Goal: Use online tool/utility: Utilize a website feature to perform a specific function

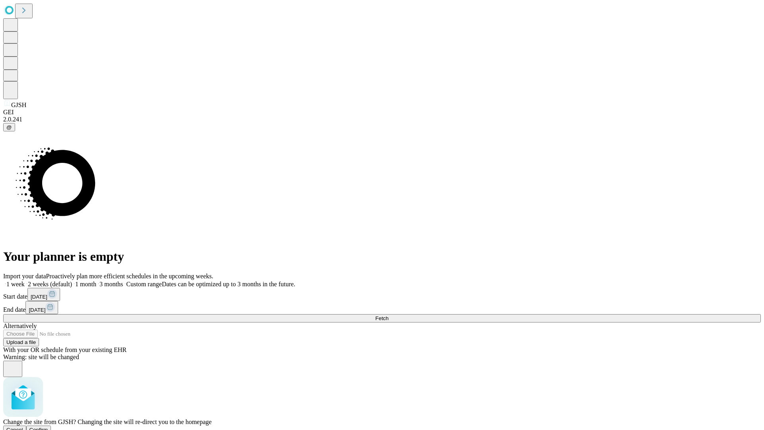
click at [48, 427] on span "Confirm" at bounding box center [38, 430] width 19 height 6
click at [25, 281] on label "1 week" at bounding box center [13, 284] width 21 height 7
click at [388, 315] on span "Fetch" at bounding box center [381, 318] width 13 height 6
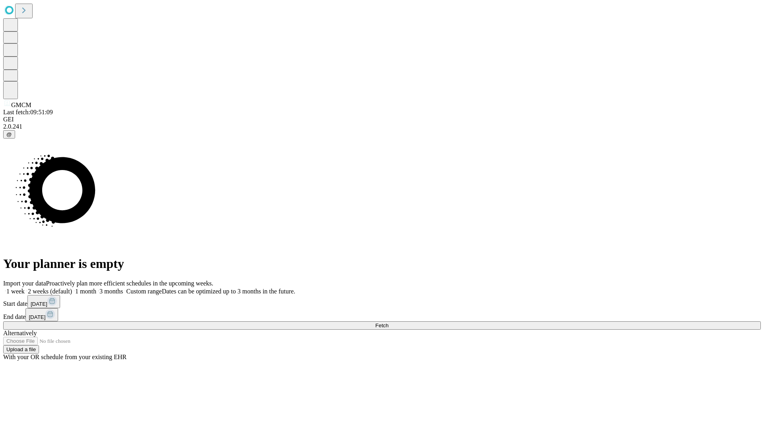
click at [25, 288] on label "1 week" at bounding box center [13, 291] width 21 height 7
click at [388, 322] on span "Fetch" at bounding box center [381, 325] width 13 height 6
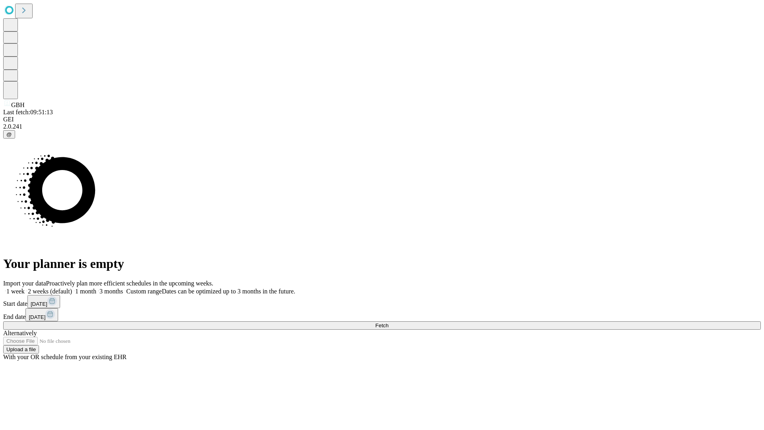
click at [25, 288] on label "1 week" at bounding box center [13, 291] width 21 height 7
click at [388, 322] on span "Fetch" at bounding box center [381, 325] width 13 height 6
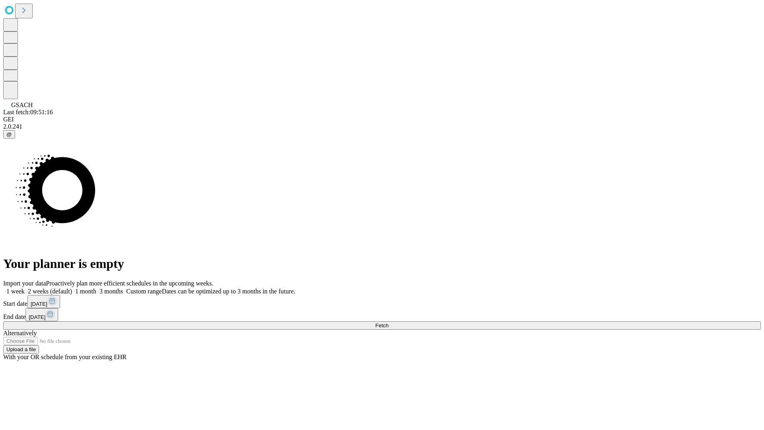
click at [388, 322] on span "Fetch" at bounding box center [381, 325] width 13 height 6
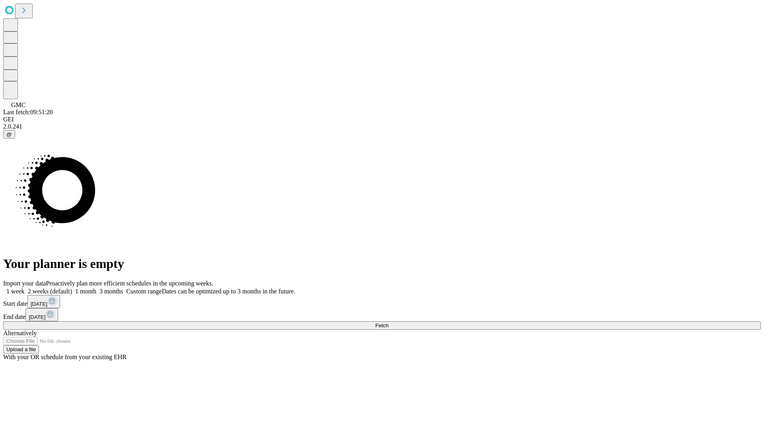
click at [25, 288] on label "1 week" at bounding box center [13, 291] width 21 height 7
click at [388, 322] on span "Fetch" at bounding box center [381, 325] width 13 height 6
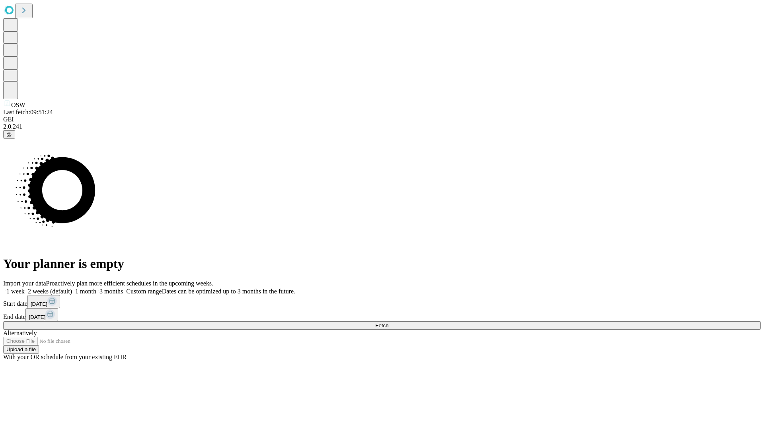
click at [25, 288] on label "1 week" at bounding box center [13, 291] width 21 height 7
click at [388, 322] on span "Fetch" at bounding box center [381, 325] width 13 height 6
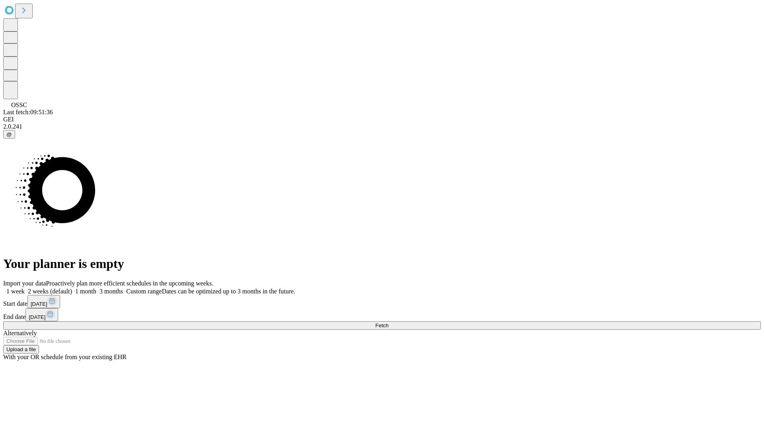
click at [25, 288] on label "1 week" at bounding box center [13, 291] width 21 height 7
click at [388, 322] on span "Fetch" at bounding box center [381, 325] width 13 height 6
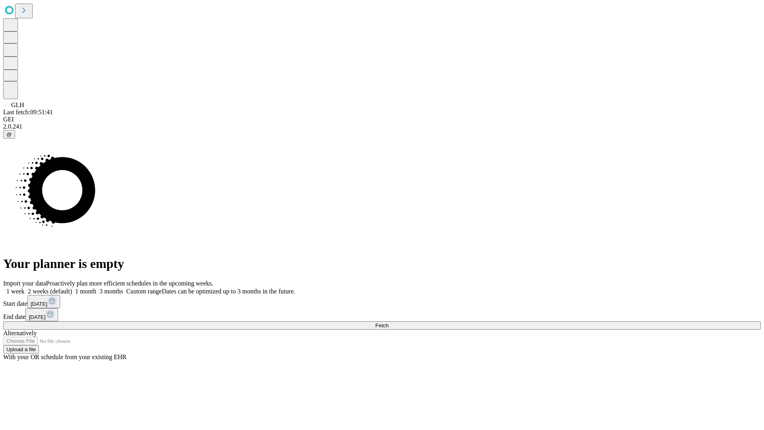
click at [25, 288] on label "1 week" at bounding box center [13, 291] width 21 height 7
click at [388, 322] on span "Fetch" at bounding box center [381, 325] width 13 height 6
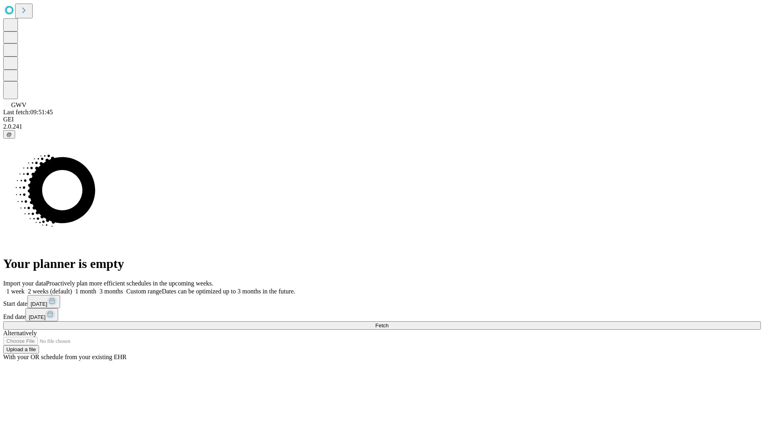
click at [388, 322] on span "Fetch" at bounding box center [381, 325] width 13 height 6
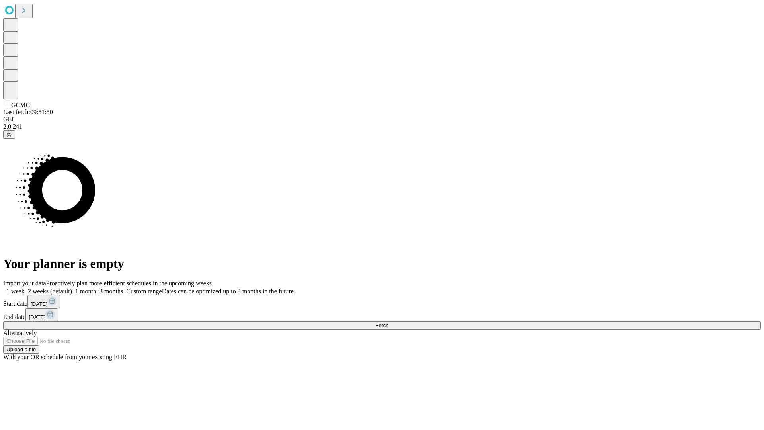
click at [388, 322] on span "Fetch" at bounding box center [381, 325] width 13 height 6
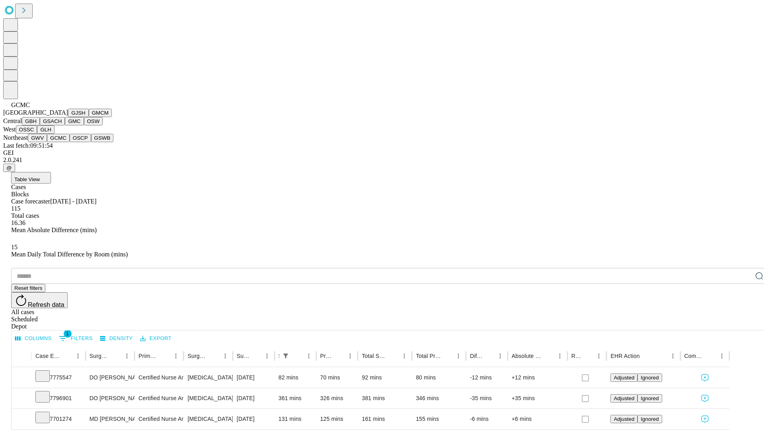
click at [70, 142] on button "OSCP" at bounding box center [80, 138] width 21 height 8
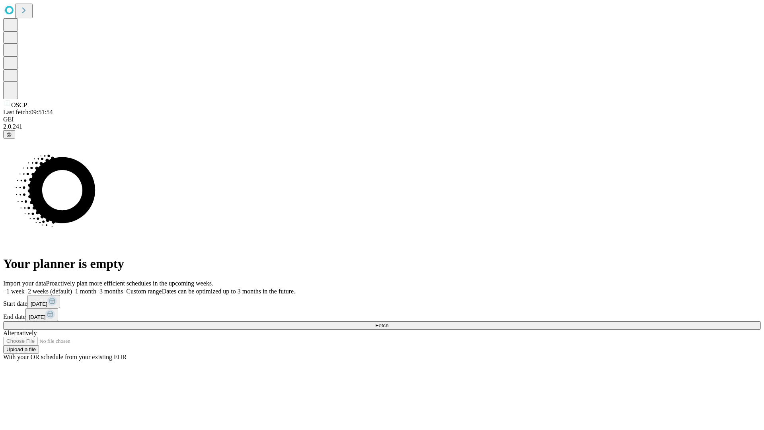
click at [388, 322] on span "Fetch" at bounding box center [381, 325] width 13 height 6
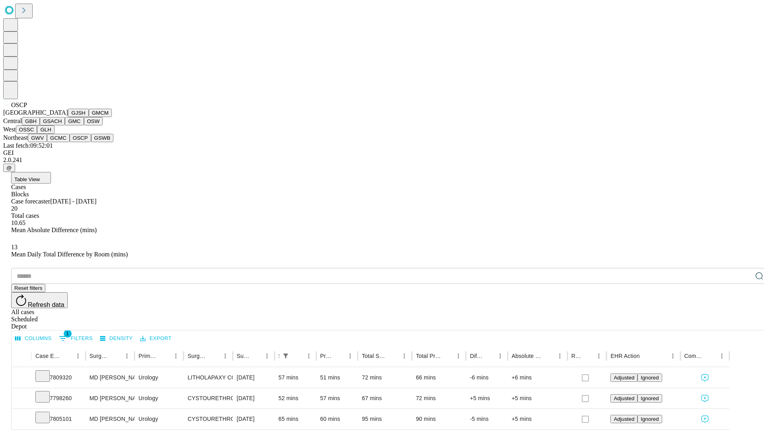
click at [91, 142] on button "GSWB" at bounding box center [102, 138] width 23 height 8
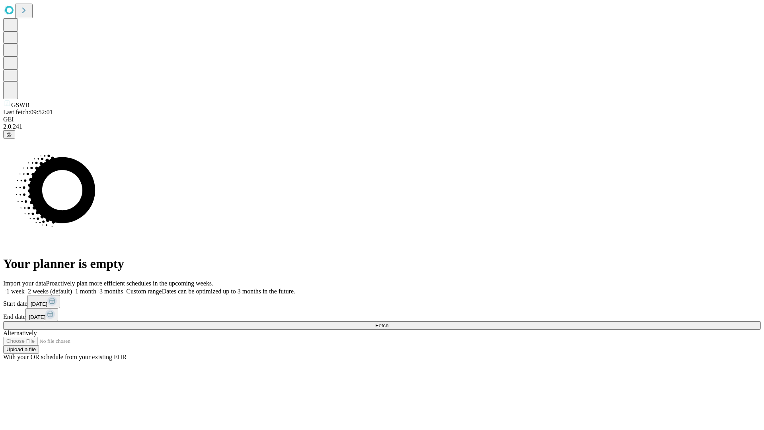
click at [25, 288] on label "1 week" at bounding box center [13, 291] width 21 height 7
click at [388, 322] on span "Fetch" at bounding box center [381, 325] width 13 height 6
